Goal: Transaction & Acquisition: Purchase product/service

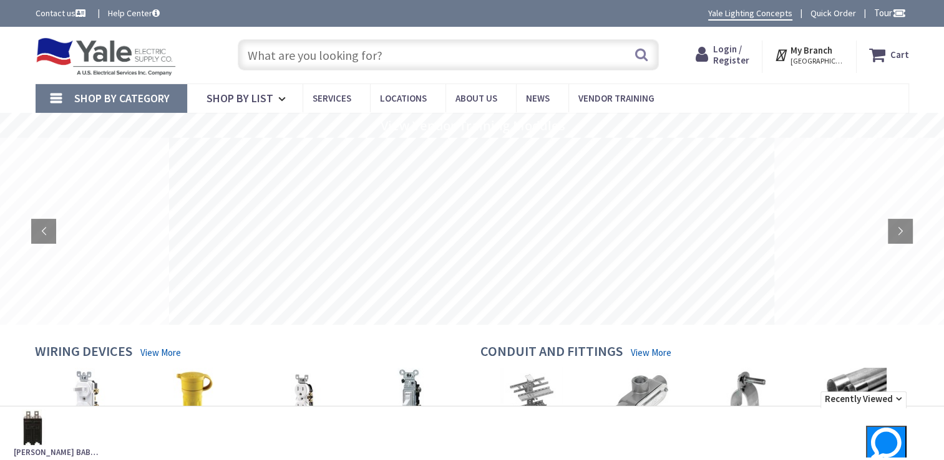
click at [738, 58] on span "Login / Register" at bounding box center [731, 54] width 36 height 23
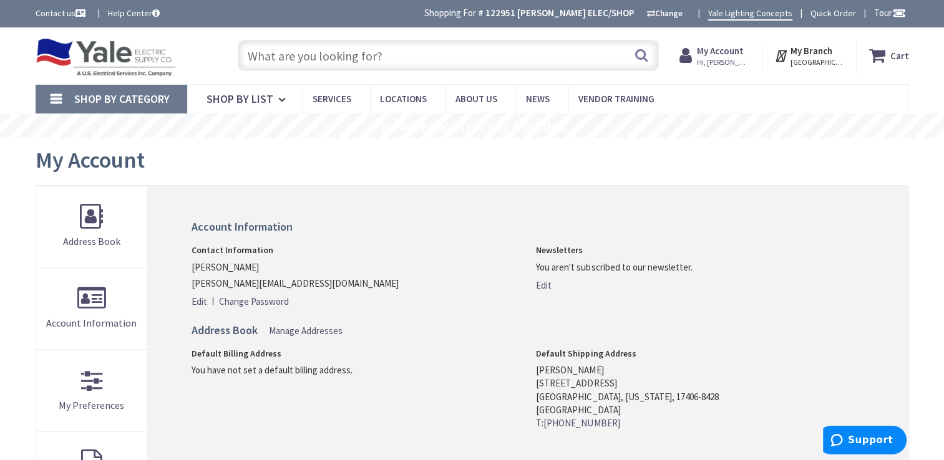
click at [299, 57] on input "text" at bounding box center [448, 55] width 421 height 31
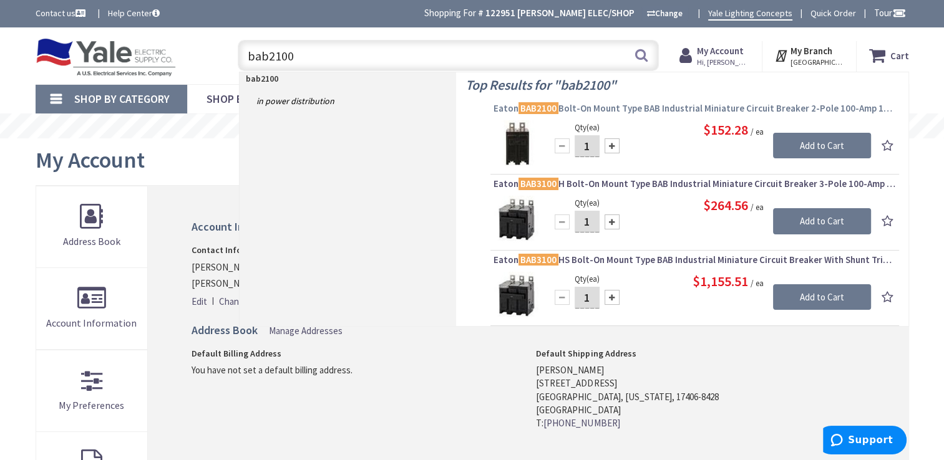
type input "bab2100"
click at [539, 105] on mark "BAB2100" at bounding box center [538, 108] width 40 height 16
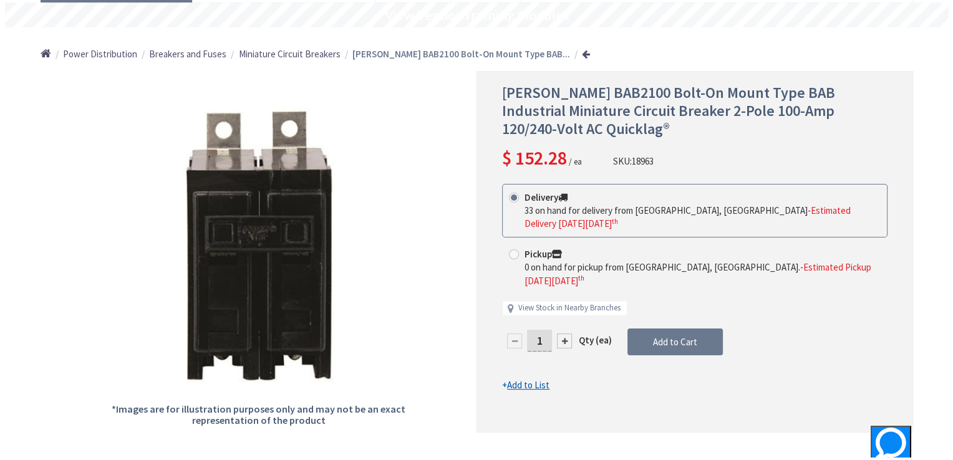
scroll to position [125, 0]
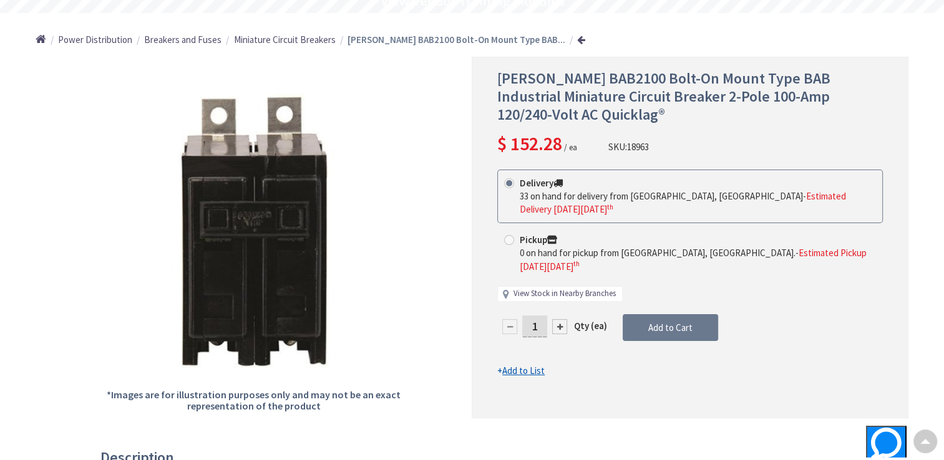
click at [541, 288] on link "View Stock in Nearby Branches" at bounding box center [564, 294] width 102 height 12
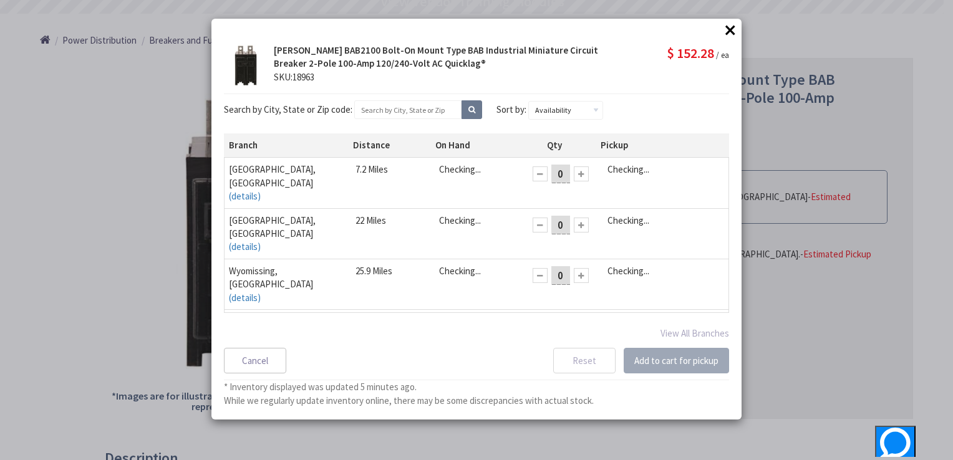
scroll to position [125, 0]
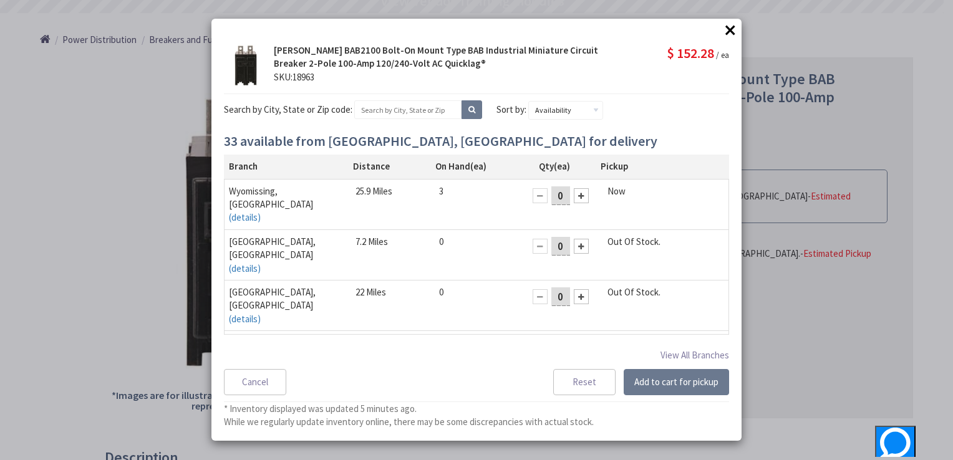
click at [576, 340] on div at bounding box center [581, 347] width 15 height 15
click at [533, 340] on div at bounding box center [540, 347] width 15 height 15
click at [730, 28] on button "×" at bounding box center [730, 30] width 19 height 19
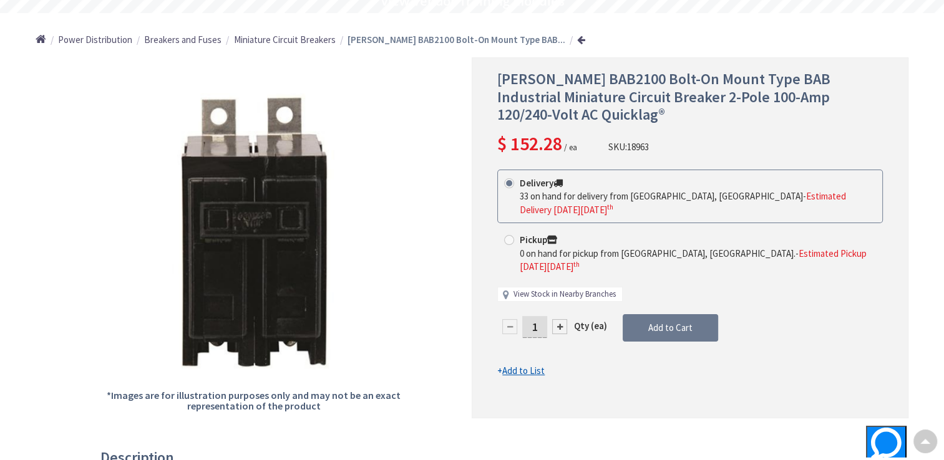
click at [525, 289] on link "View Stock in Nearby Branches" at bounding box center [564, 295] width 102 height 12
select select "data-availability"
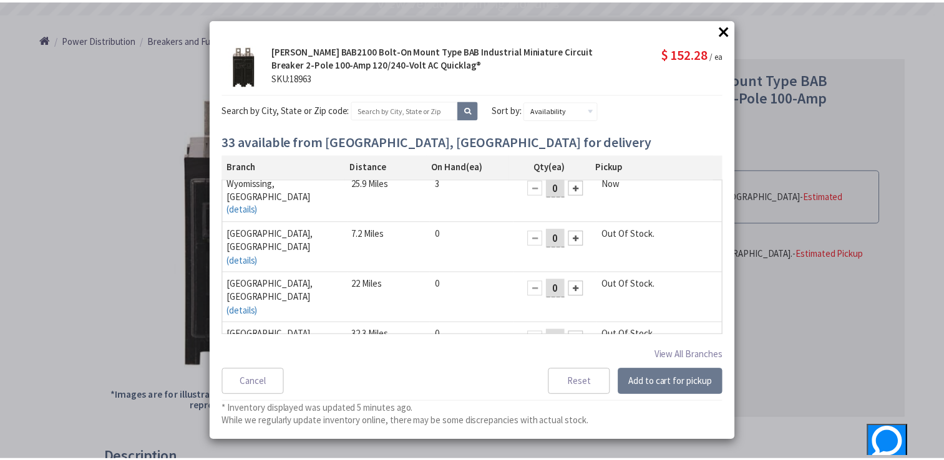
scroll to position [0, 0]
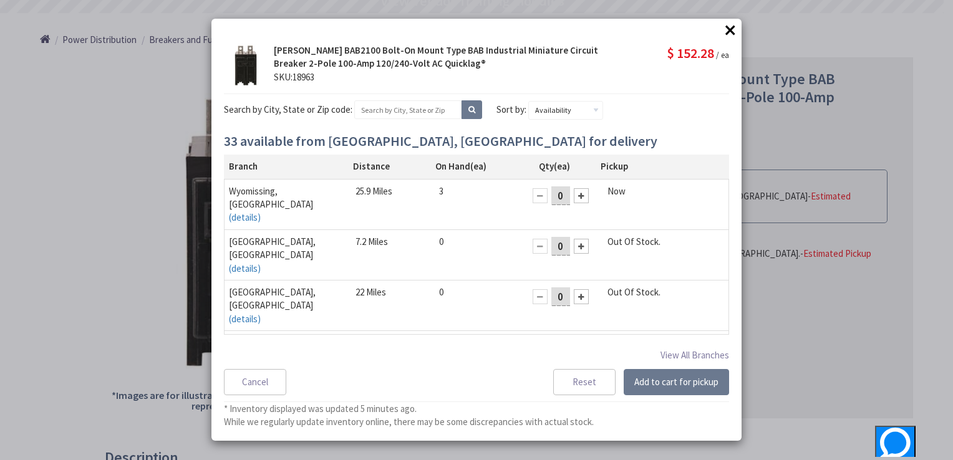
click at [722, 29] on button "×" at bounding box center [730, 30] width 19 height 19
